Goal: Task Accomplishment & Management: Use online tool/utility

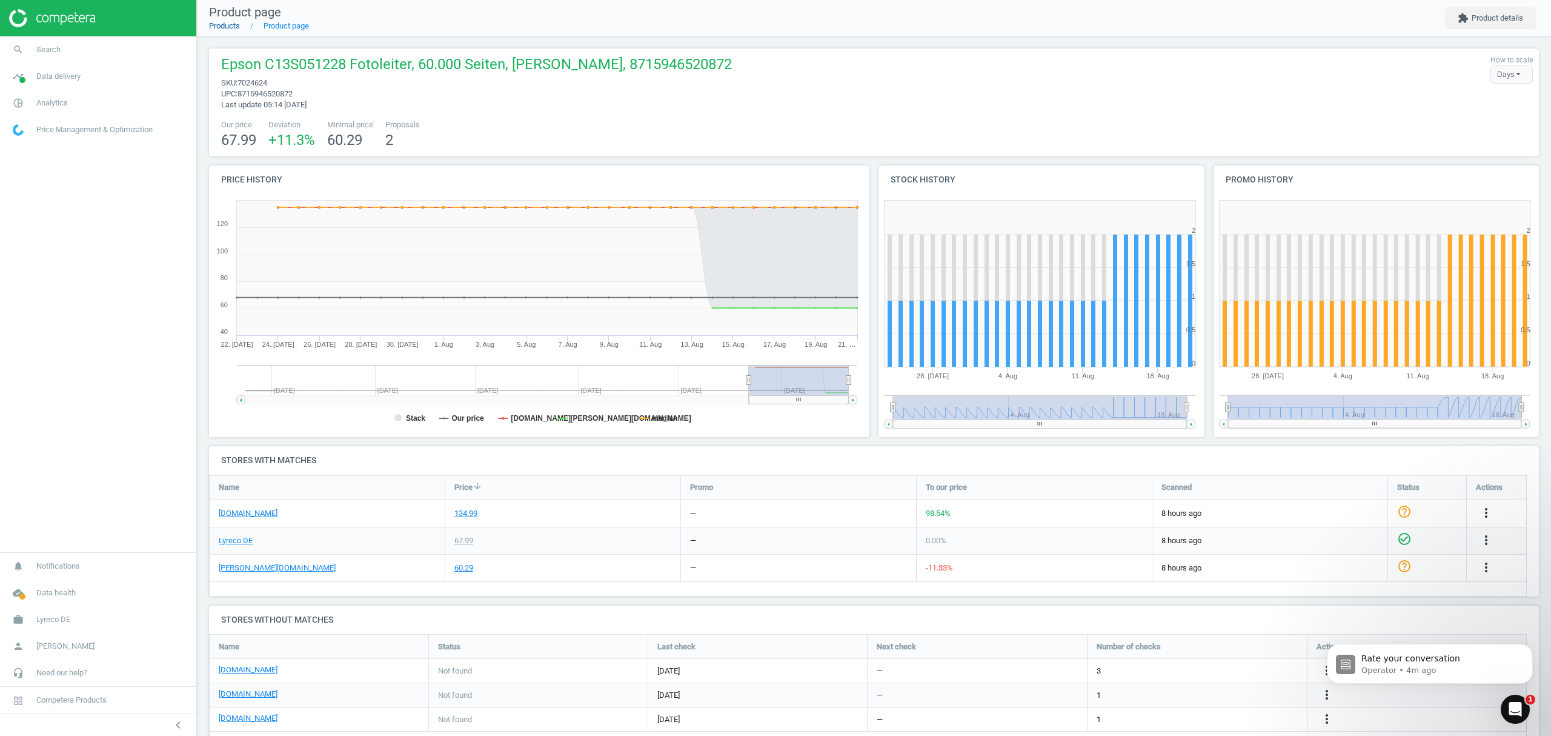
click at [227, 25] on link "Products" at bounding box center [224, 25] width 31 height 9
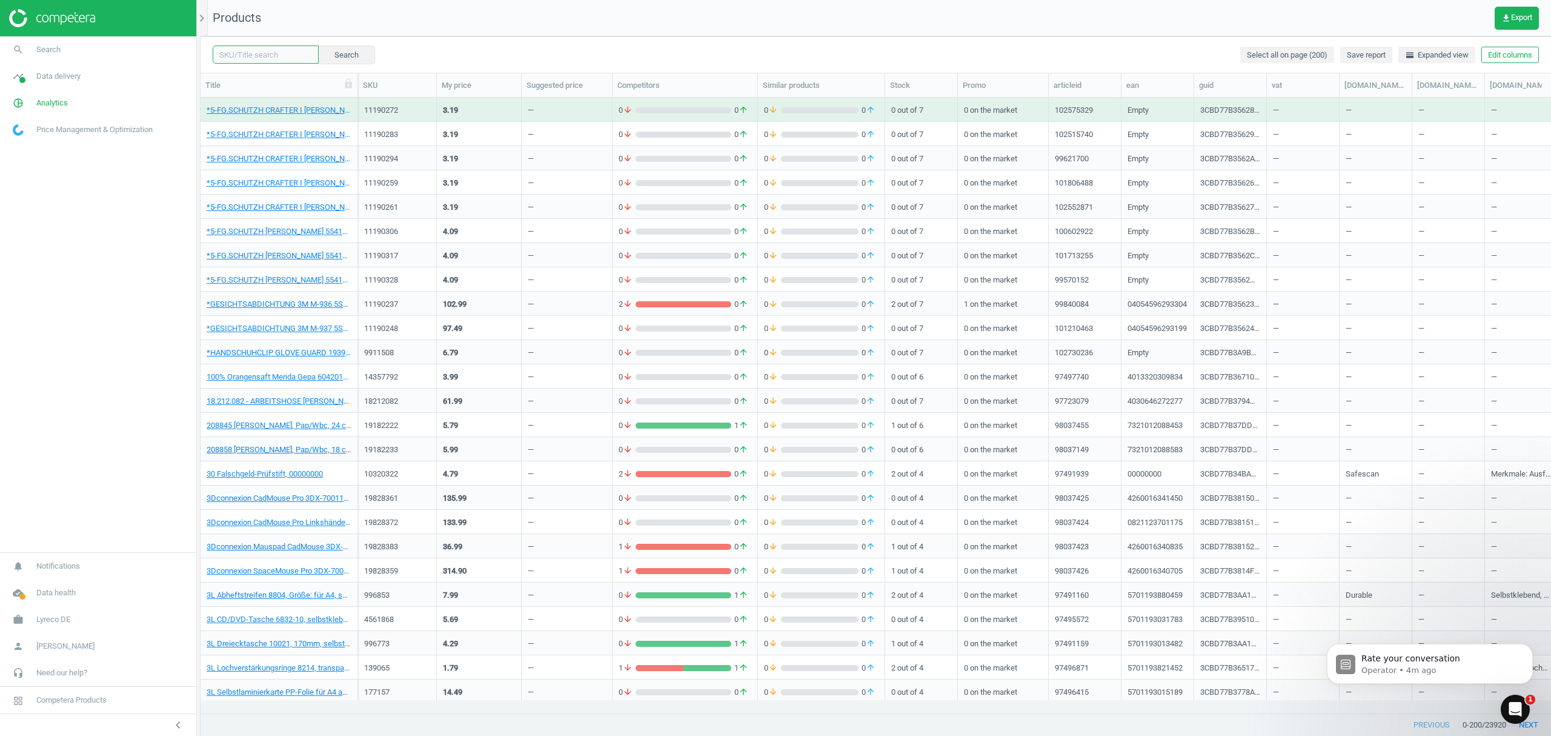
click at [258, 46] on input "text" at bounding box center [266, 54] width 106 height 18
paste input "9438148"
type input "9438148"
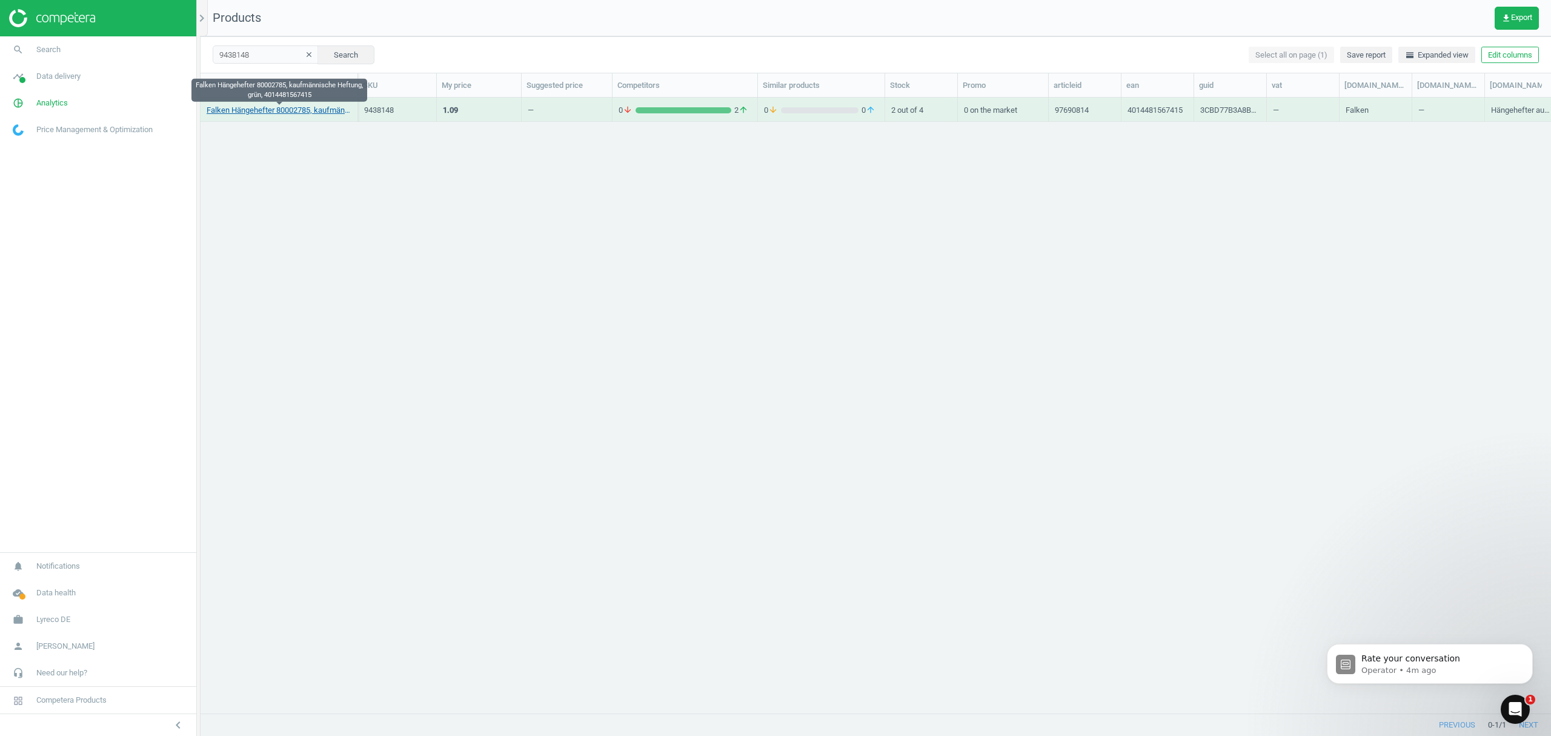
click at [262, 110] on link "Falken Hängehefter 80002785, kaufmännische Heftung, grün, 4014481567415" at bounding box center [279, 110] width 145 height 11
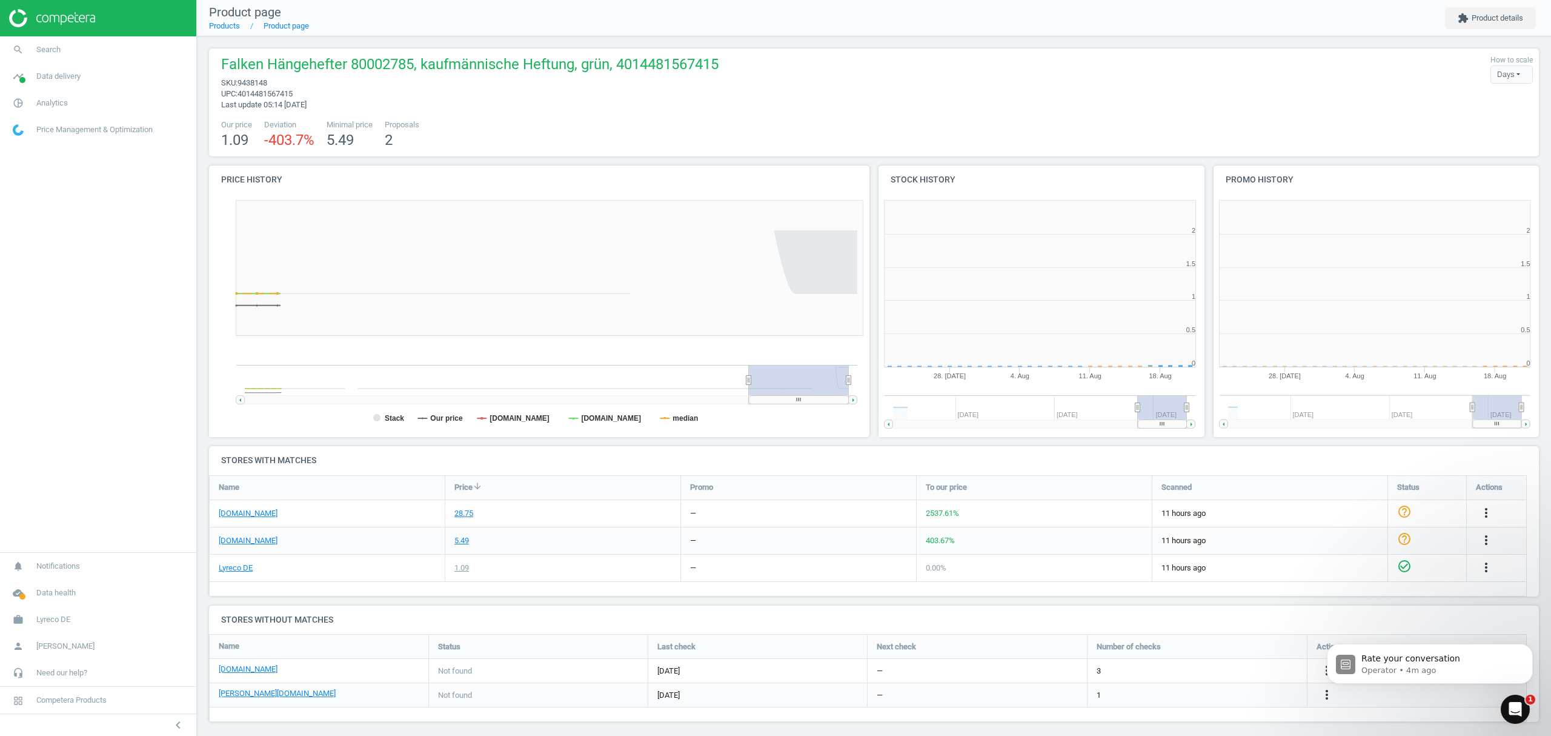
scroll to position [5, 6]
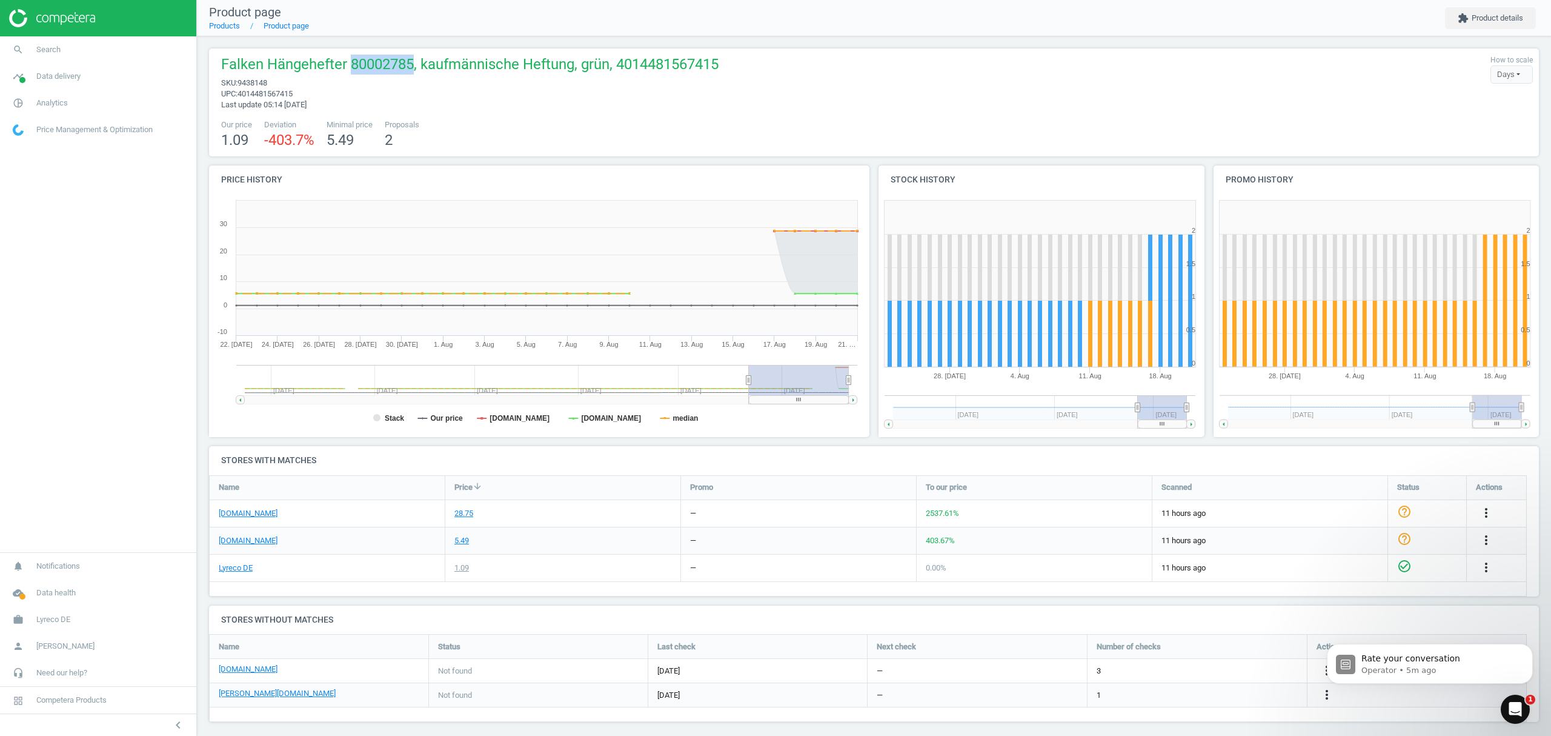
drag, startPoint x: 410, startPoint y: 62, endPoint x: 350, endPoint y: 70, distance: 60.6
click at [350, 70] on span "Falken Hängehefter 80002785, kaufmännische Heftung, grün, 4014481567415" at bounding box center [469, 66] width 497 height 23
copy span "80002785"
click at [1326, 696] on body "Rate your conversation Operator • 5m ago" at bounding box center [1430, 660] width 233 height 75
click at [1329, 695] on body "Rate your conversation Operator • 5m ago" at bounding box center [1430, 660] width 233 height 75
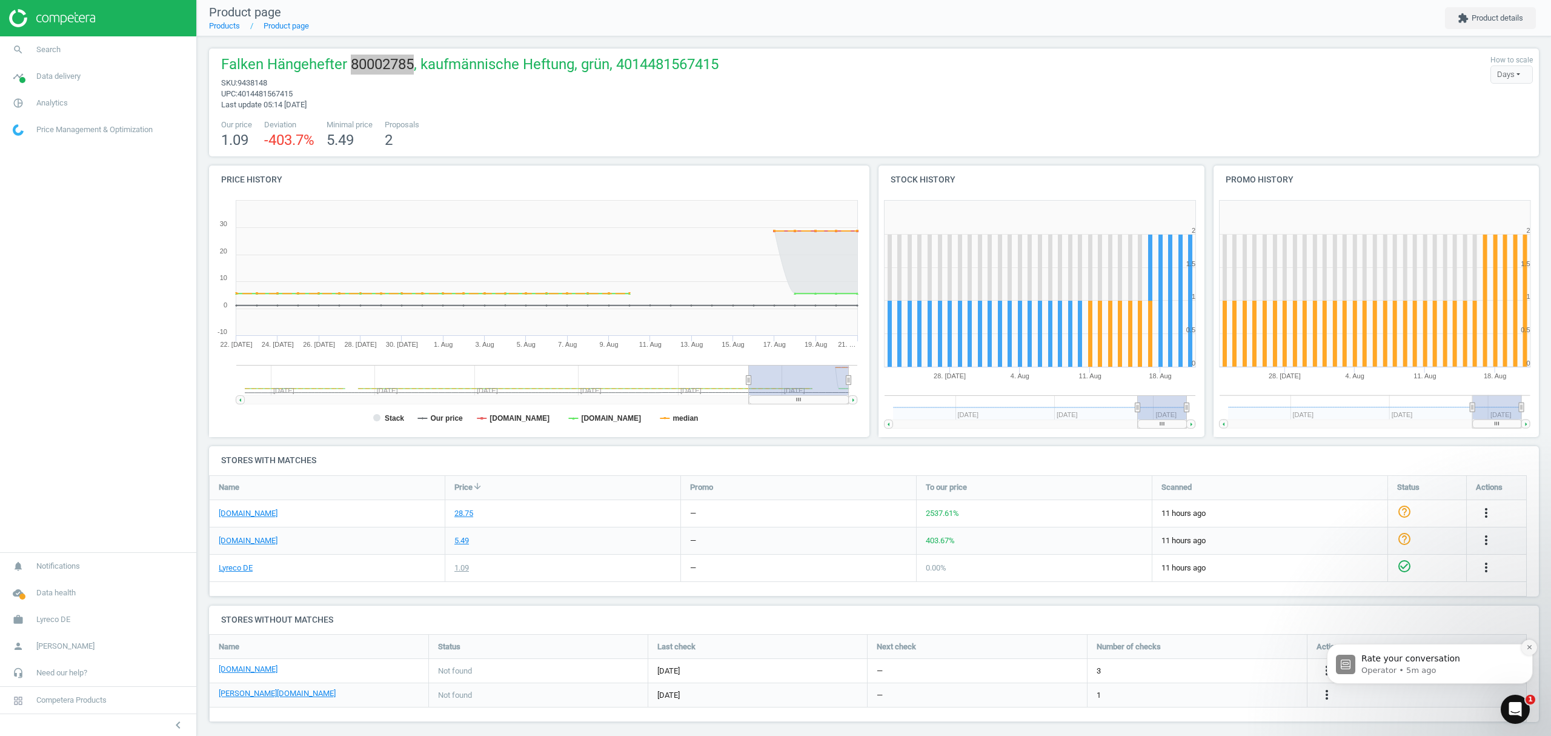
click at [1530, 642] on button "Dismiss notification" at bounding box center [1530, 647] width 16 height 16
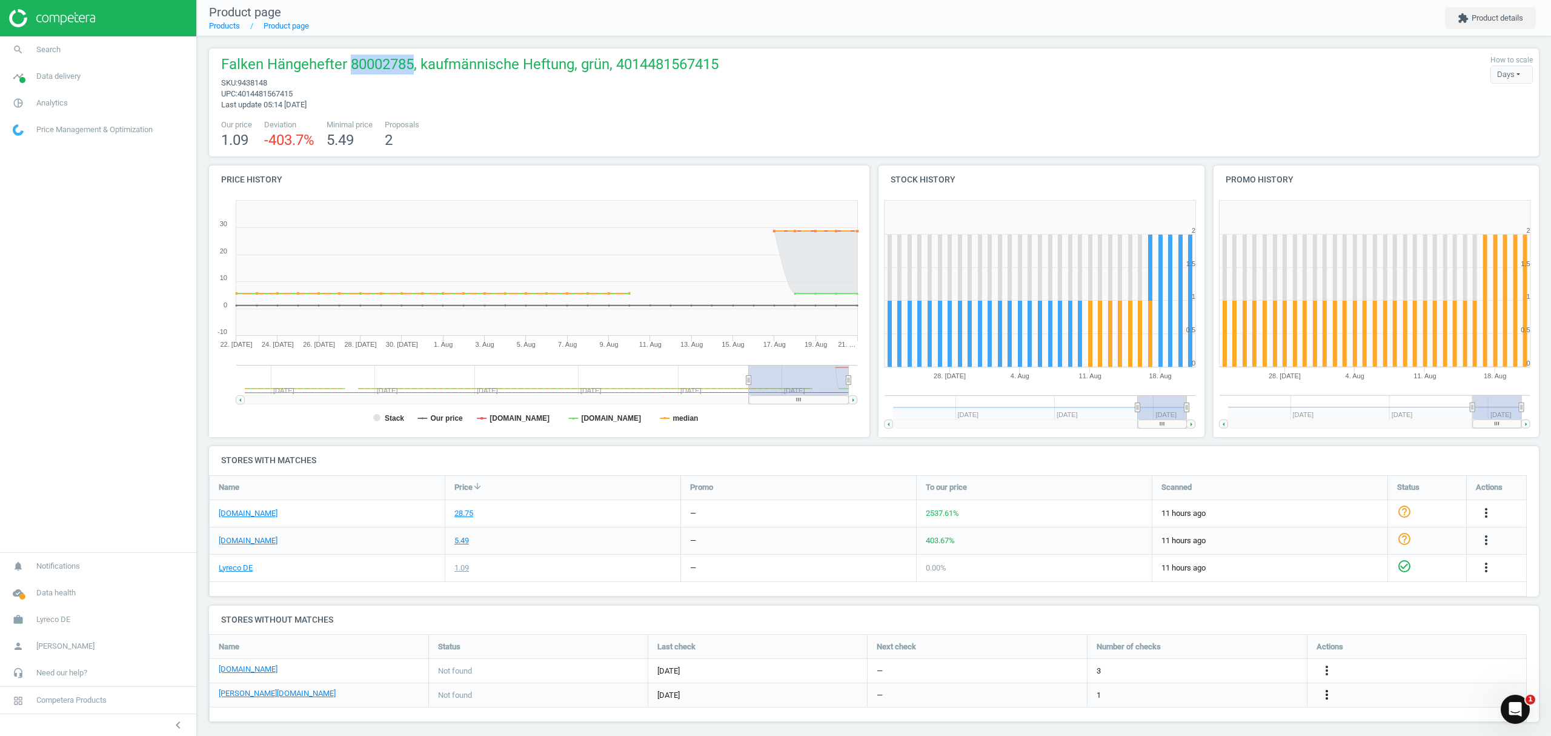
click at [1322, 692] on icon "more_vert" at bounding box center [1327, 694] width 15 height 15
click at [1248, 694] on link "Edit URL/product option" at bounding box center [1233, 695] width 166 height 19
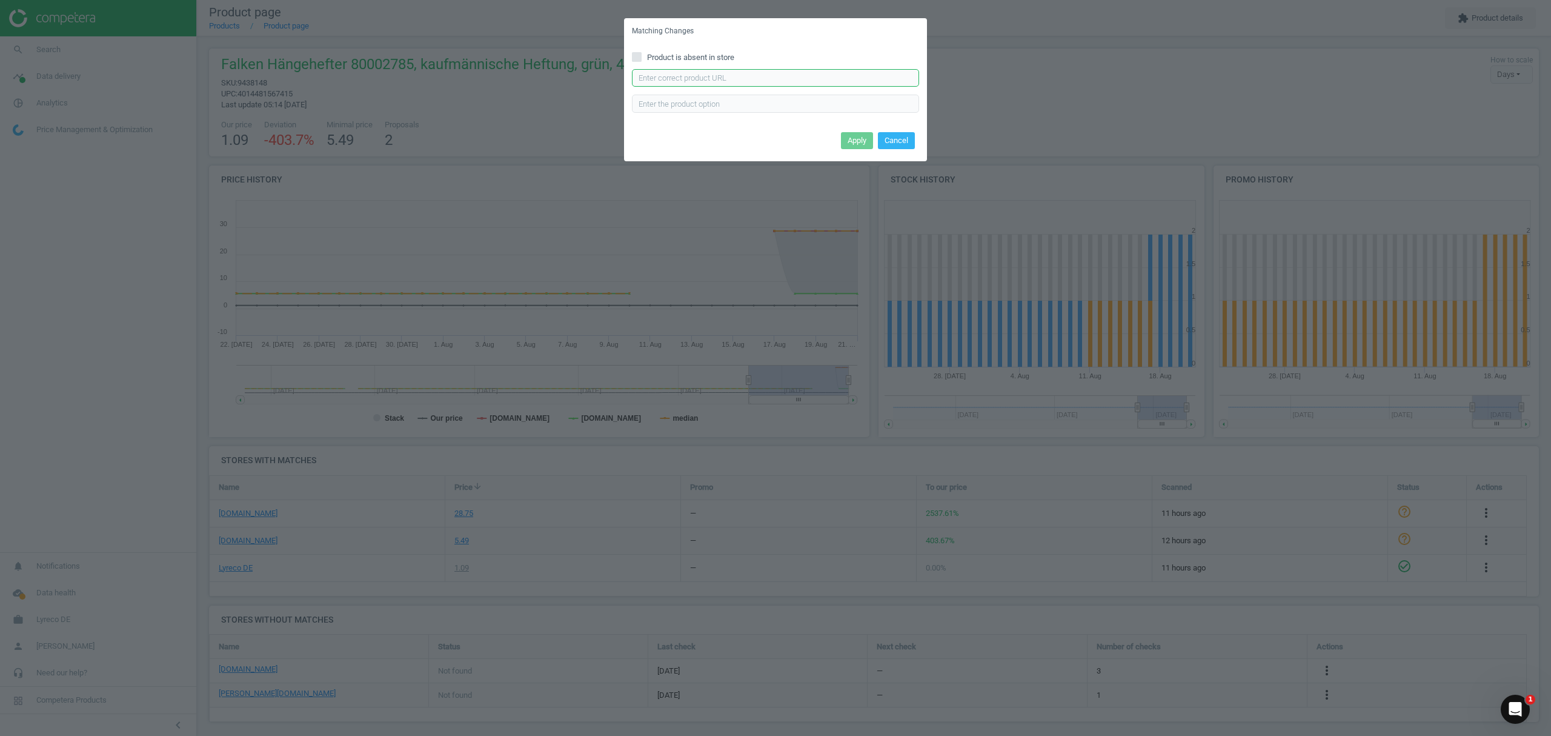
click at [711, 79] on input "text" at bounding box center [775, 78] width 287 height 18
paste input "[URL][DOMAIN_NAME][PERSON_NAME]"
drag, startPoint x: 786, startPoint y: 76, endPoint x: 1598, endPoint y: 155, distance: 815.9
click at [1551, 155] on html "Group 2 Created with Sketch. ic/cloud_download/grey600 Created with Sketch. gra…" at bounding box center [775, 368] width 1551 height 736
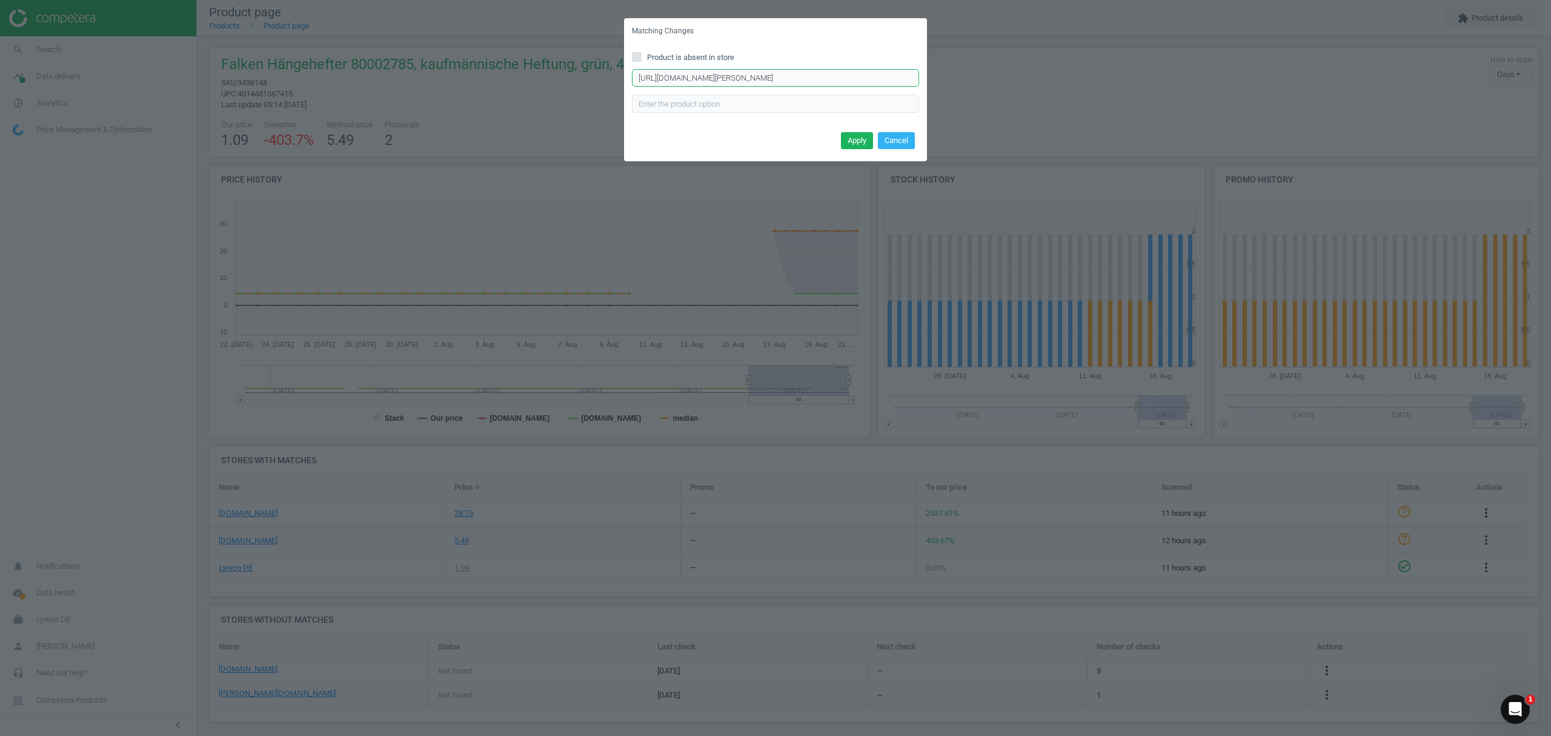
scroll to position [0, 0]
type input "[URL][DOMAIN_NAME][PERSON_NAME]"
click at [852, 137] on button "Apply" at bounding box center [857, 140] width 32 height 17
